Goal: Task Accomplishment & Management: Manage account settings

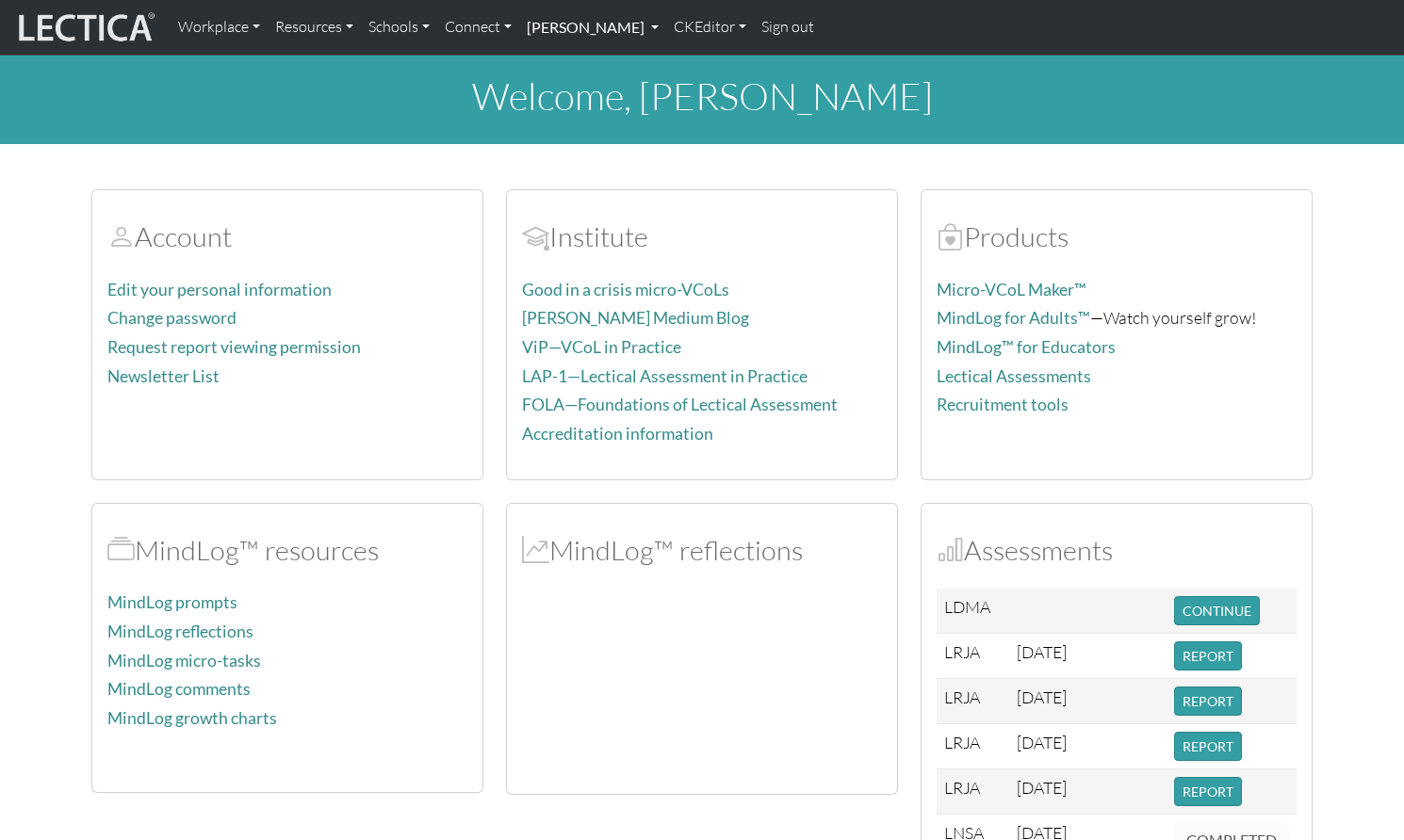
click at [562, 18] on link "[PERSON_NAME]" at bounding box center [592, 27] width 147 height 40
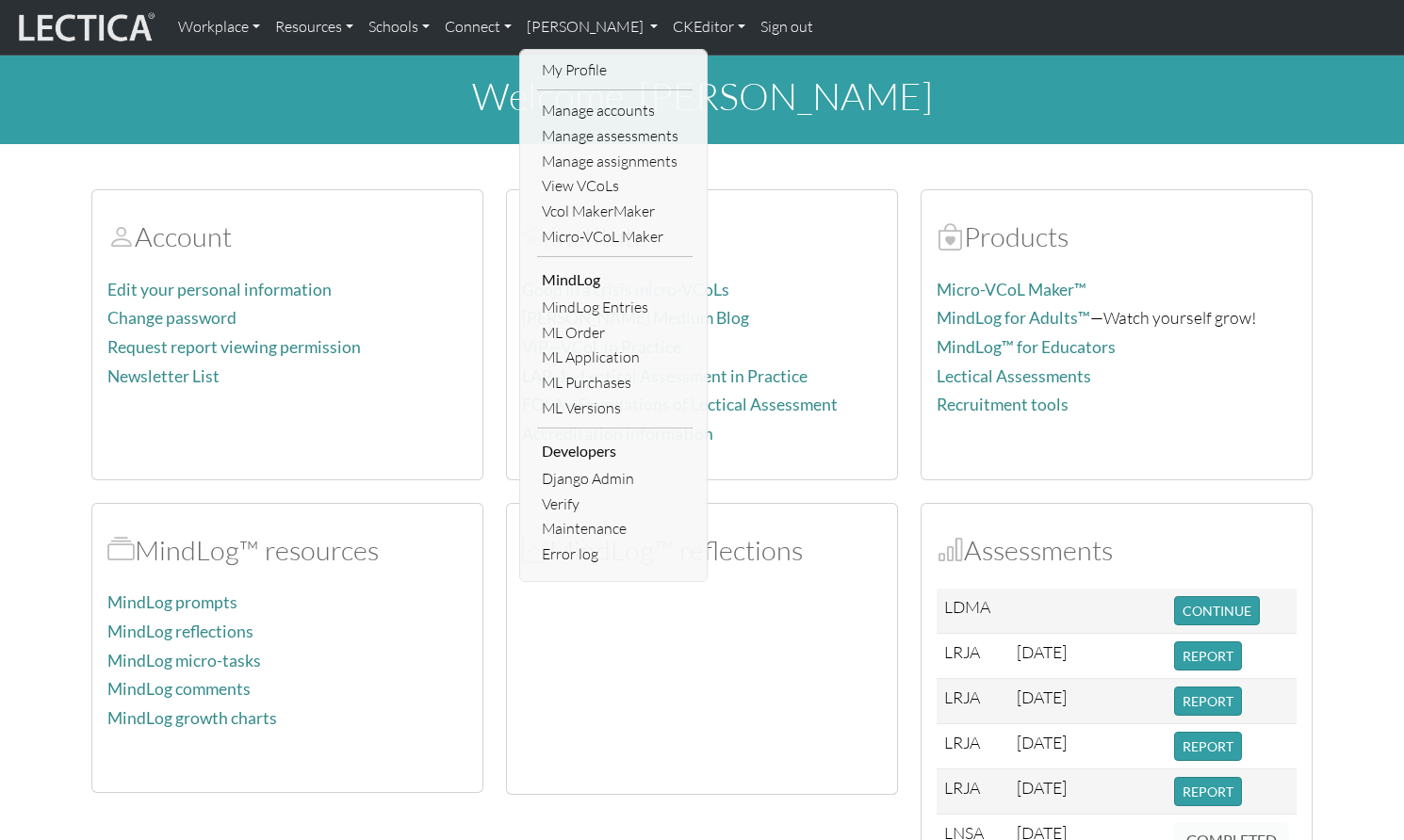
click at [726, 221] on h2 "Institute" at bounding box center [702, 237] width 360 height 33
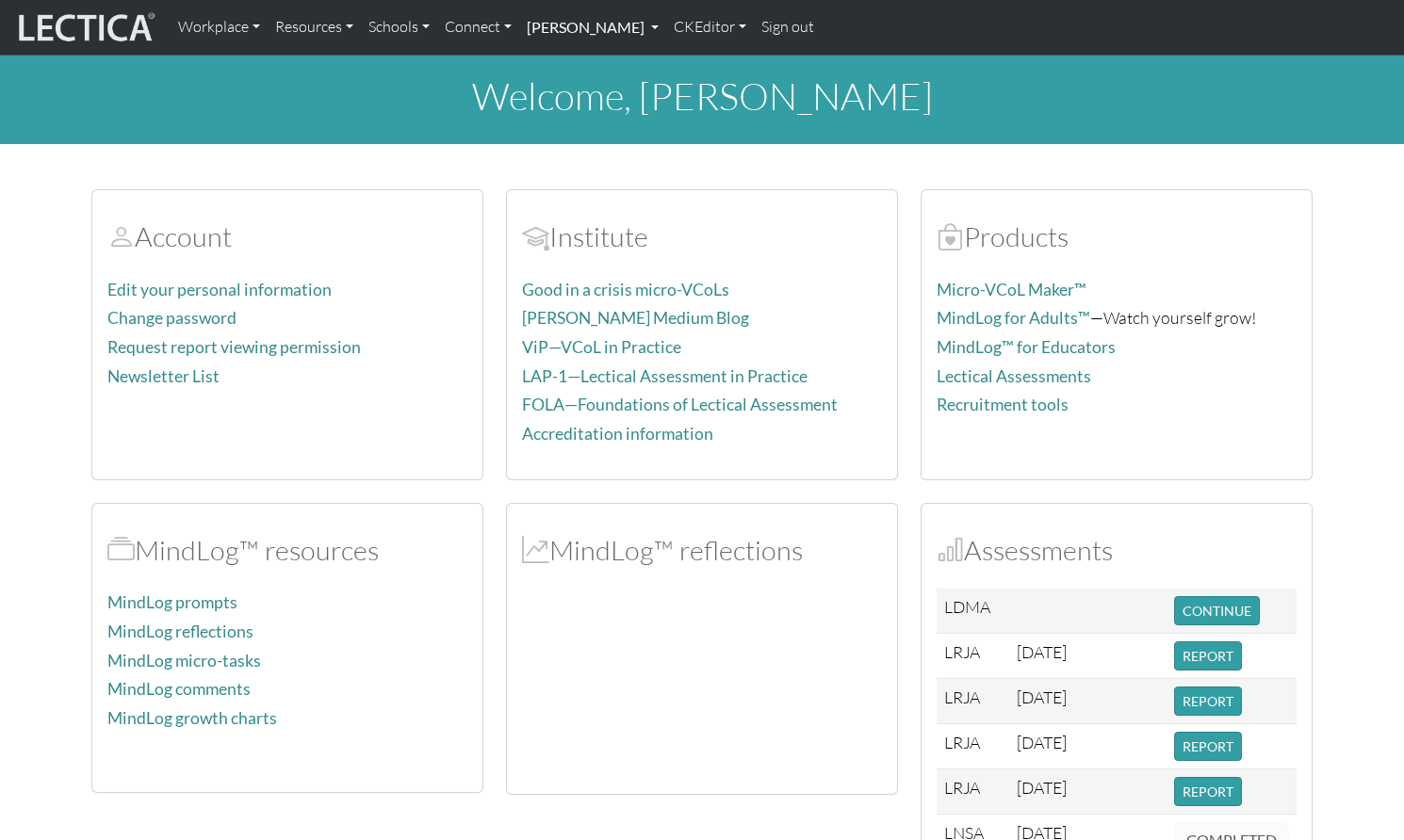
click at [555, 28] on link "[PERSON_NAME]" at bounding box center [592, 27] width 147 height 40
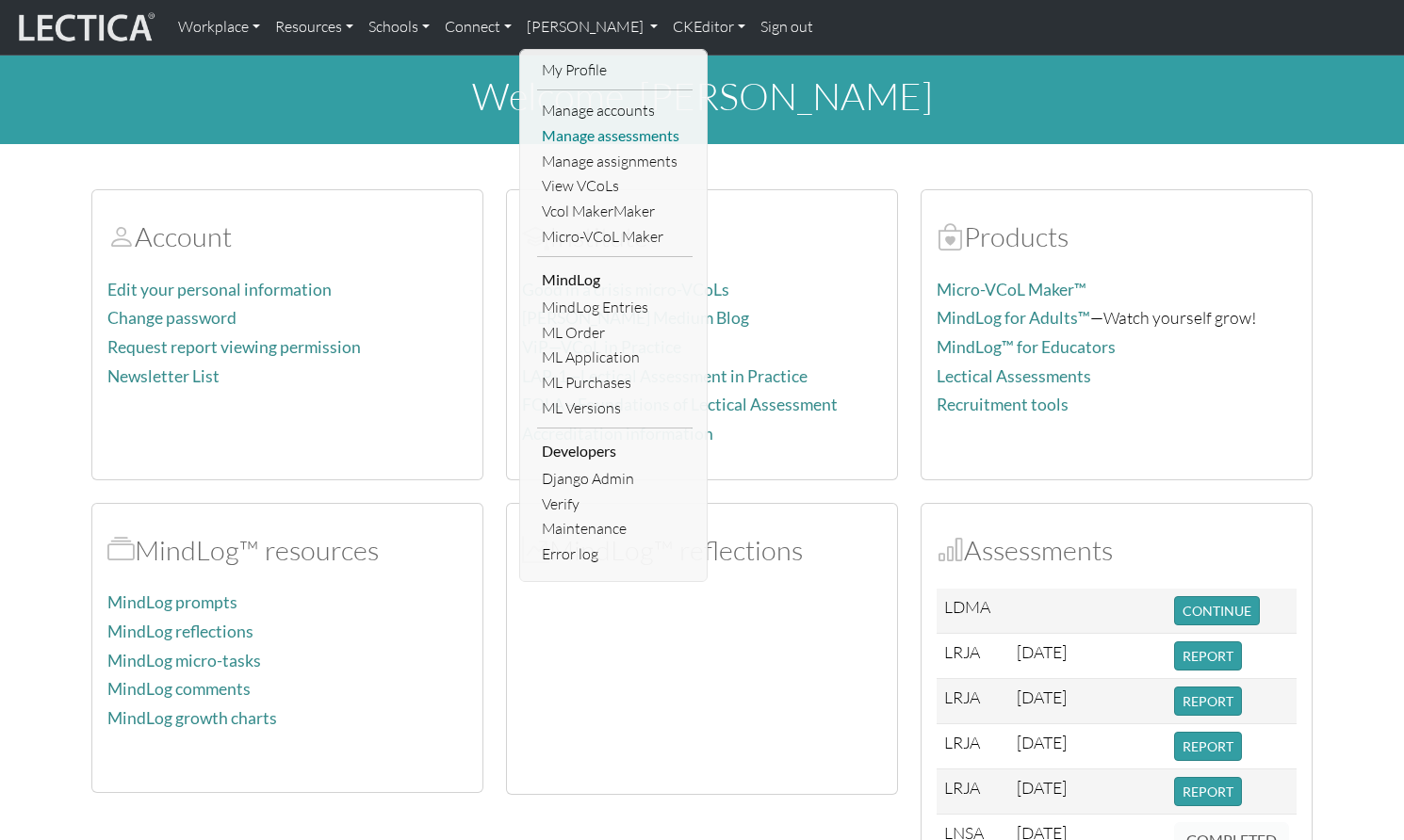
click at [560, 129] on link "Manage assessments" at bounding box center [615, 136] width 155 height 25
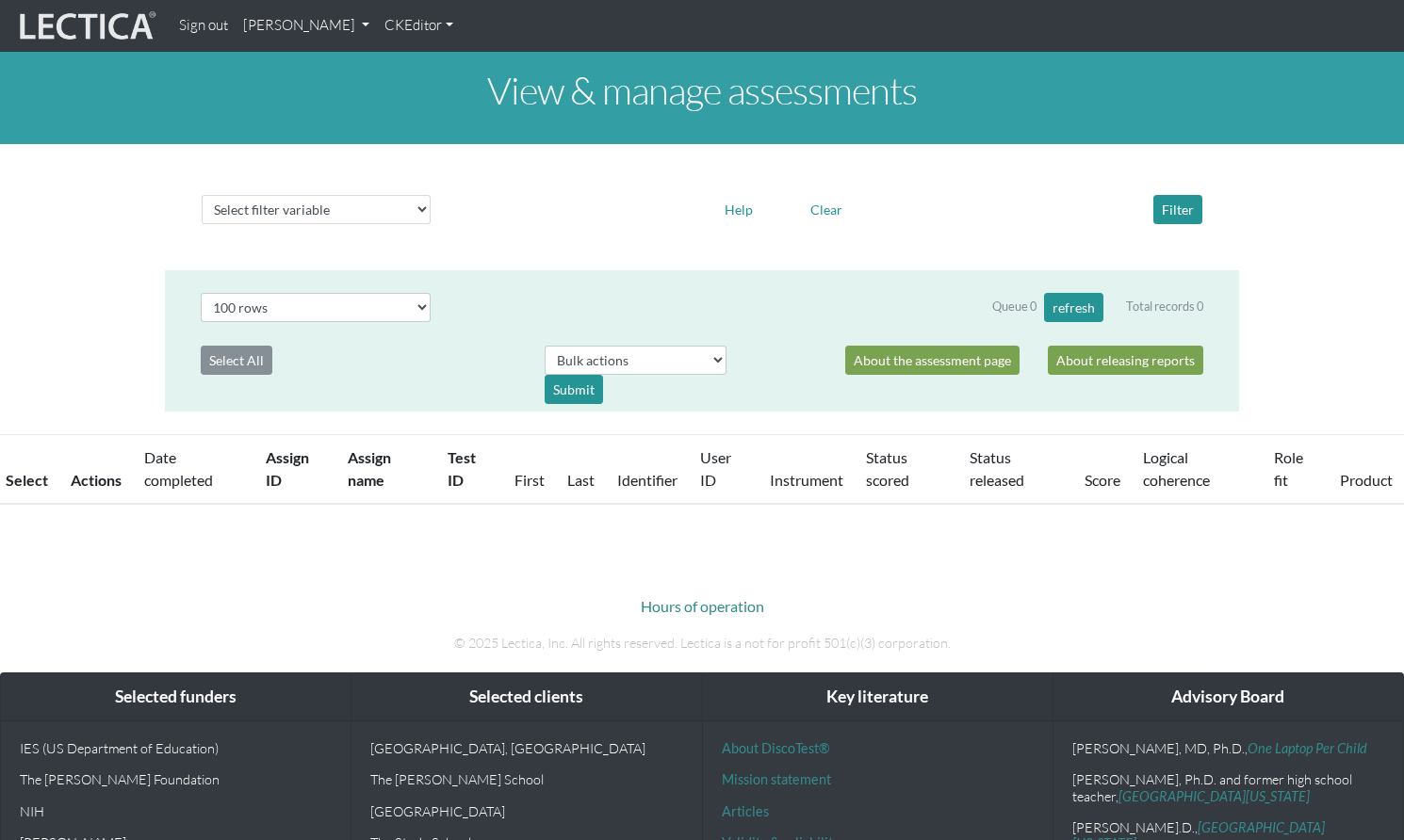
select select "100"
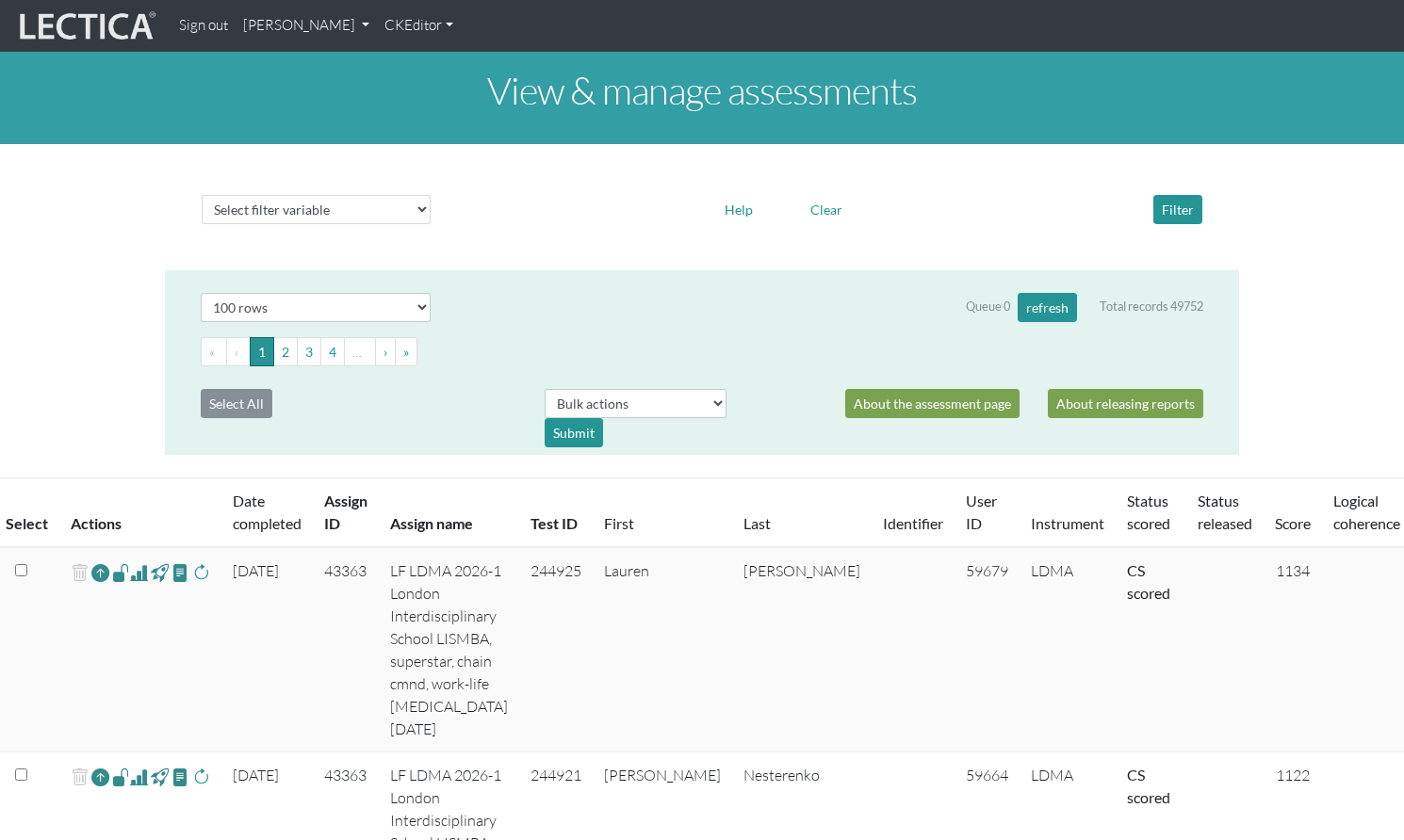
click at [290, 26] on link "[PERSON_NAME]" at bounding box center [306, 26] width 142 height 37
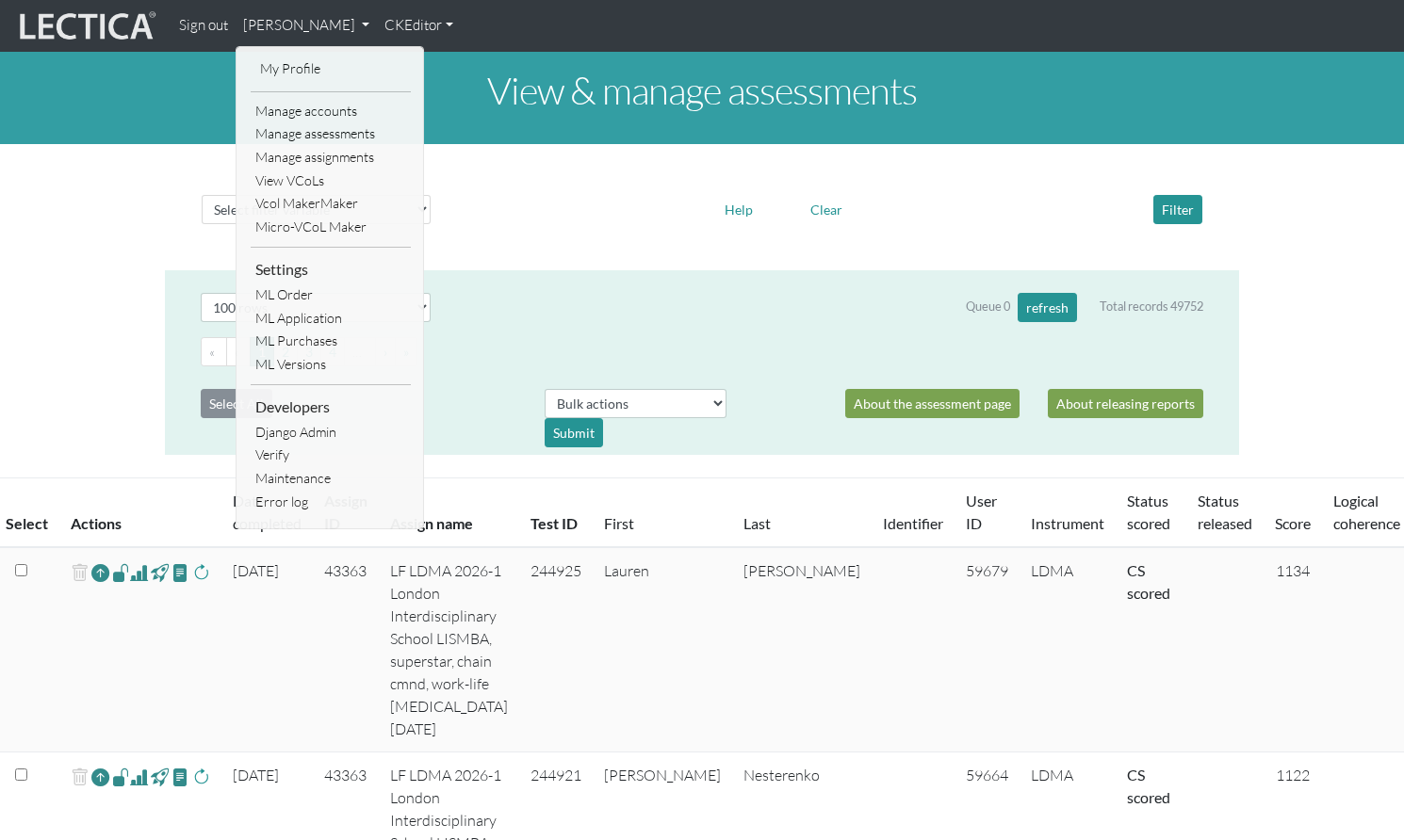
click at [286, 27] on link "[PERSON_NAME]" at bounding box center [306, 26] width 142 height 37
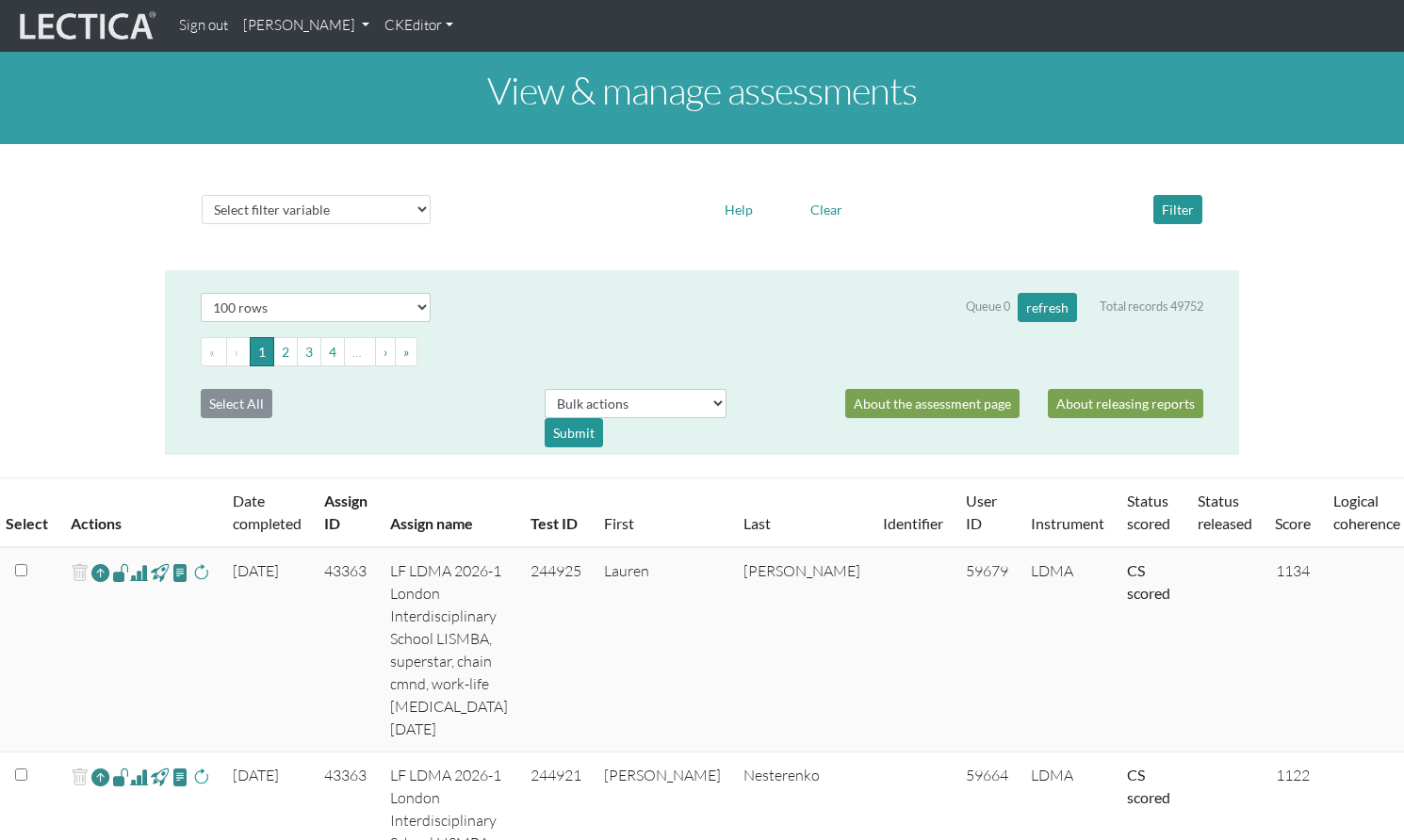
click at [286, 27] on link "[PERSON_NAME]" at bounding box center [306, 26] width 142 height 37
